Goal: Information Seeking & Learning: Learn about a topic

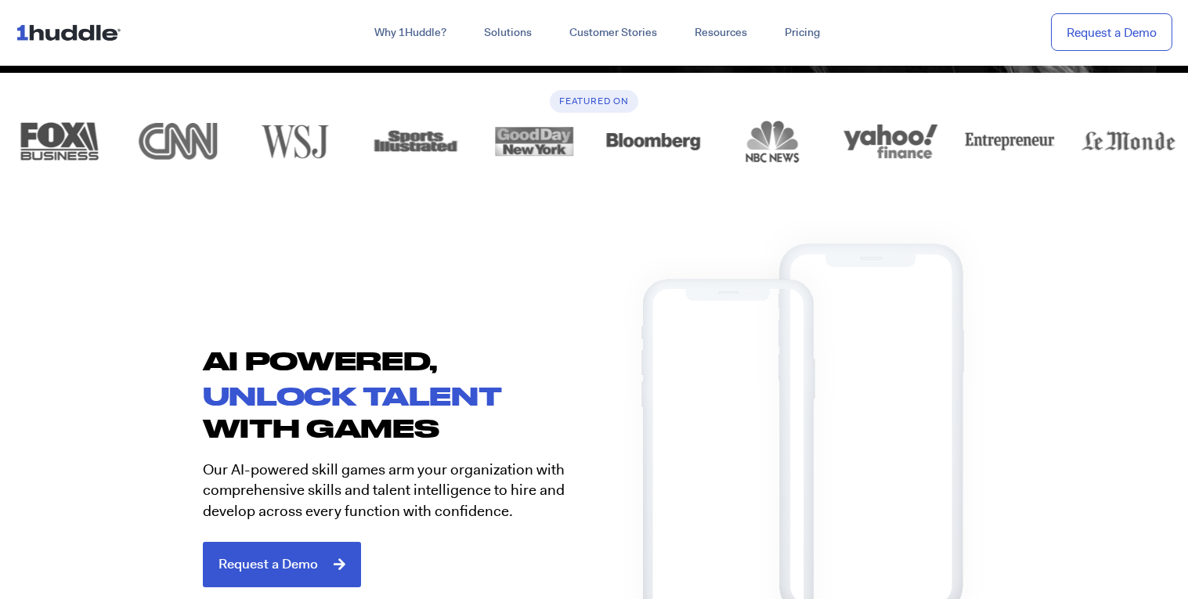
scroll to position [610, 0]
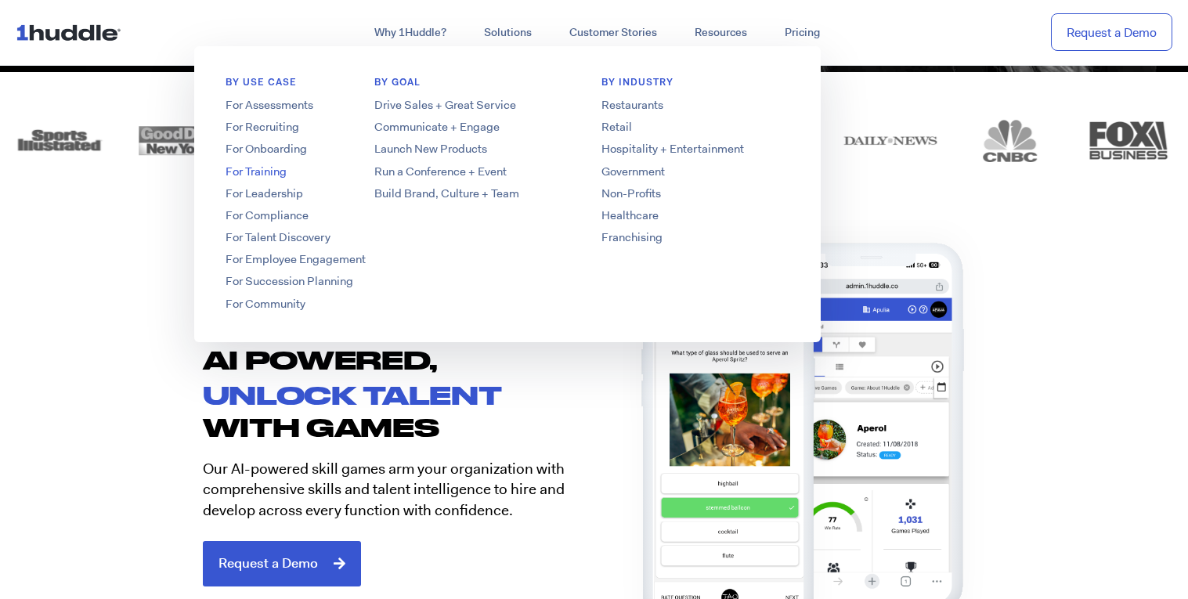
click at [261, 170] on link "For Training" at bounding box center [319, 172] width 251 height 16
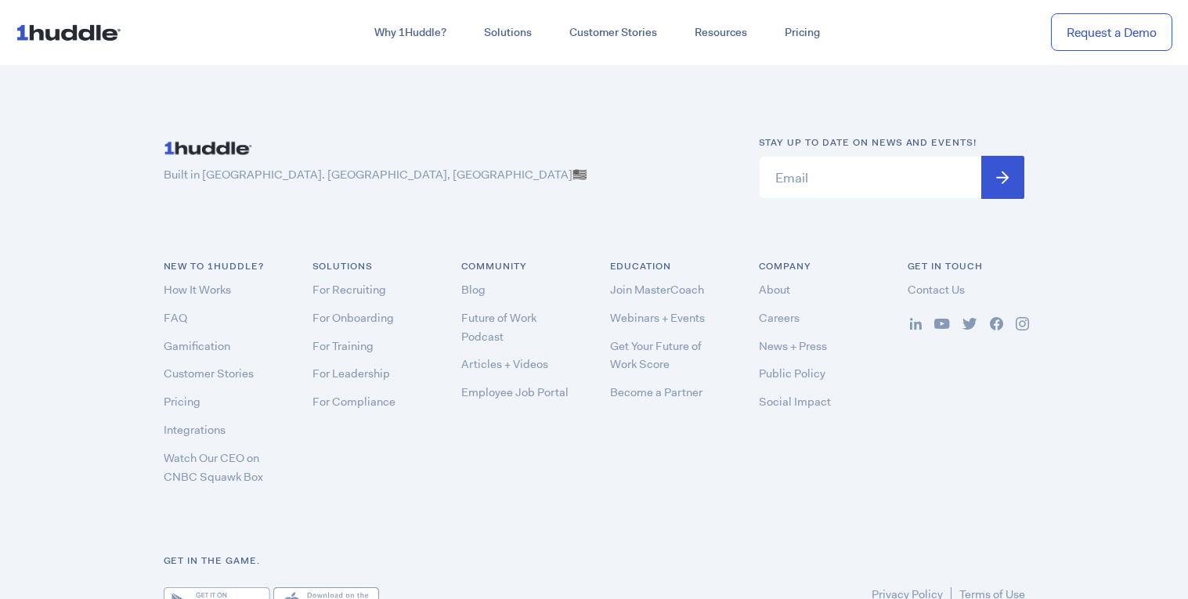
scroll to position [4763, 0]
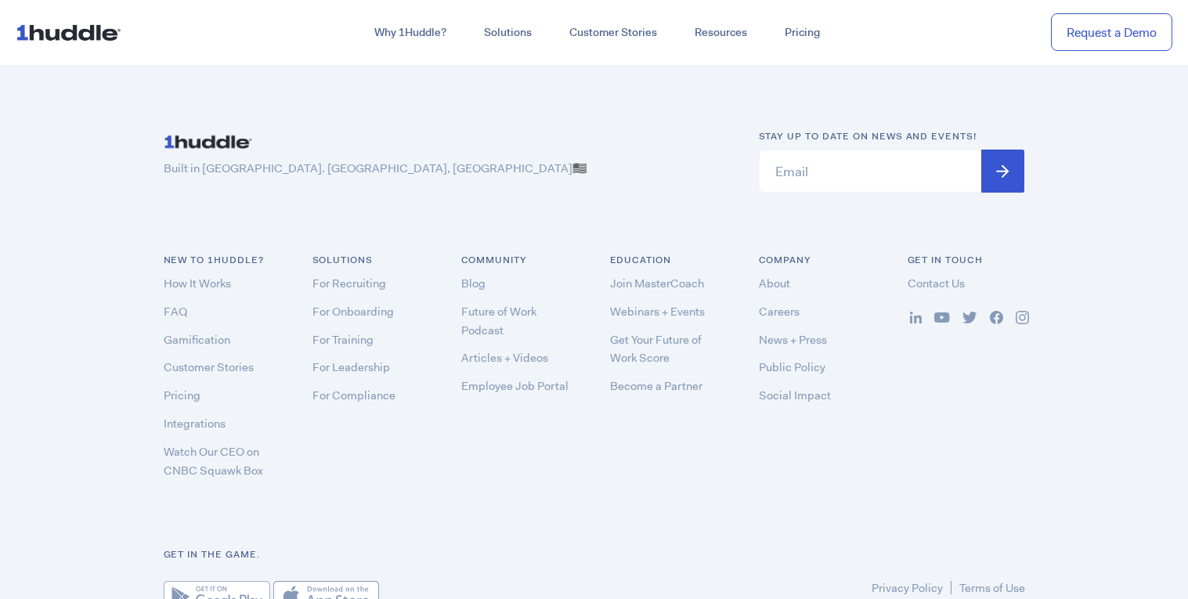
click at [225, 581] on img at bounding box center [217, 596] width 106 height 31
